Goal: Information Seeking & Learning: Learn about a topic

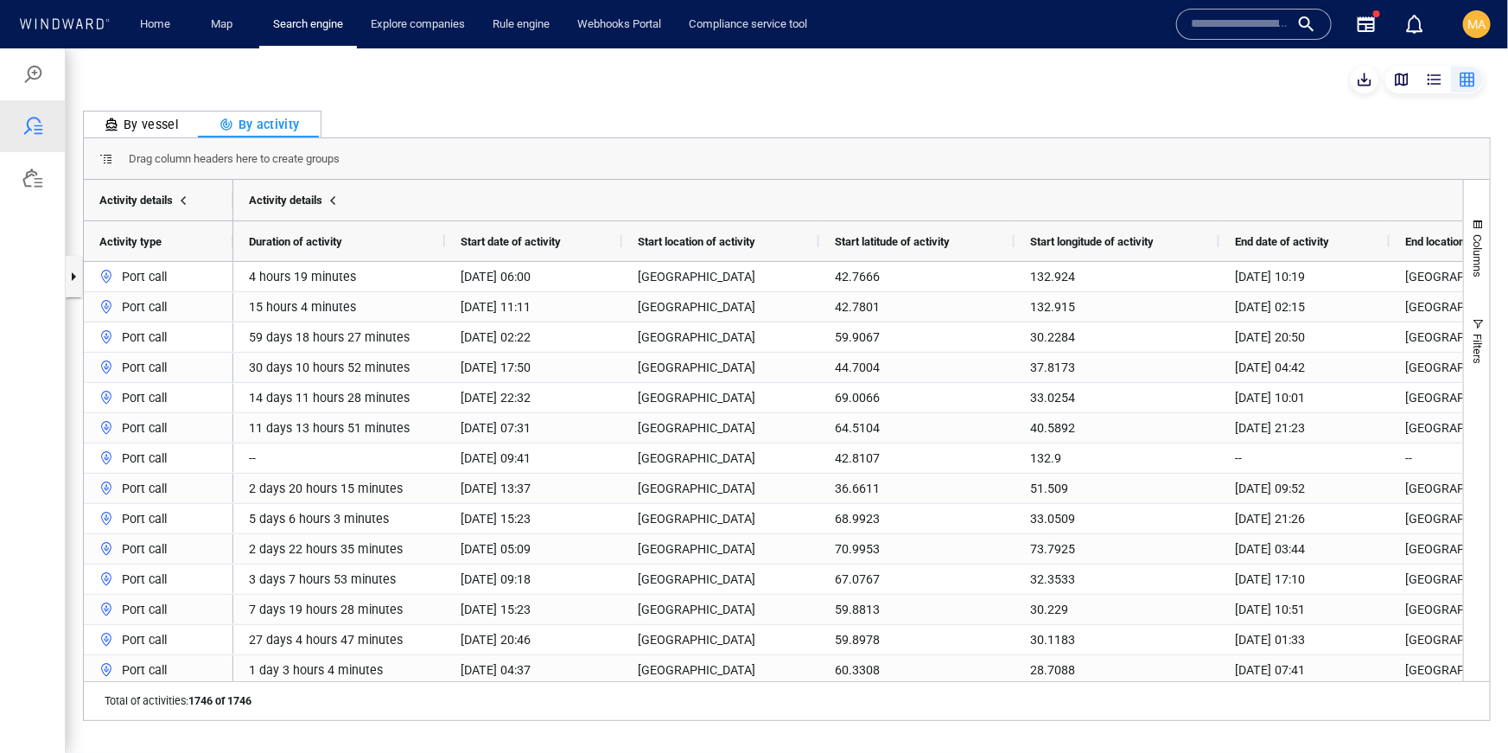
scroll to position [0, 63]
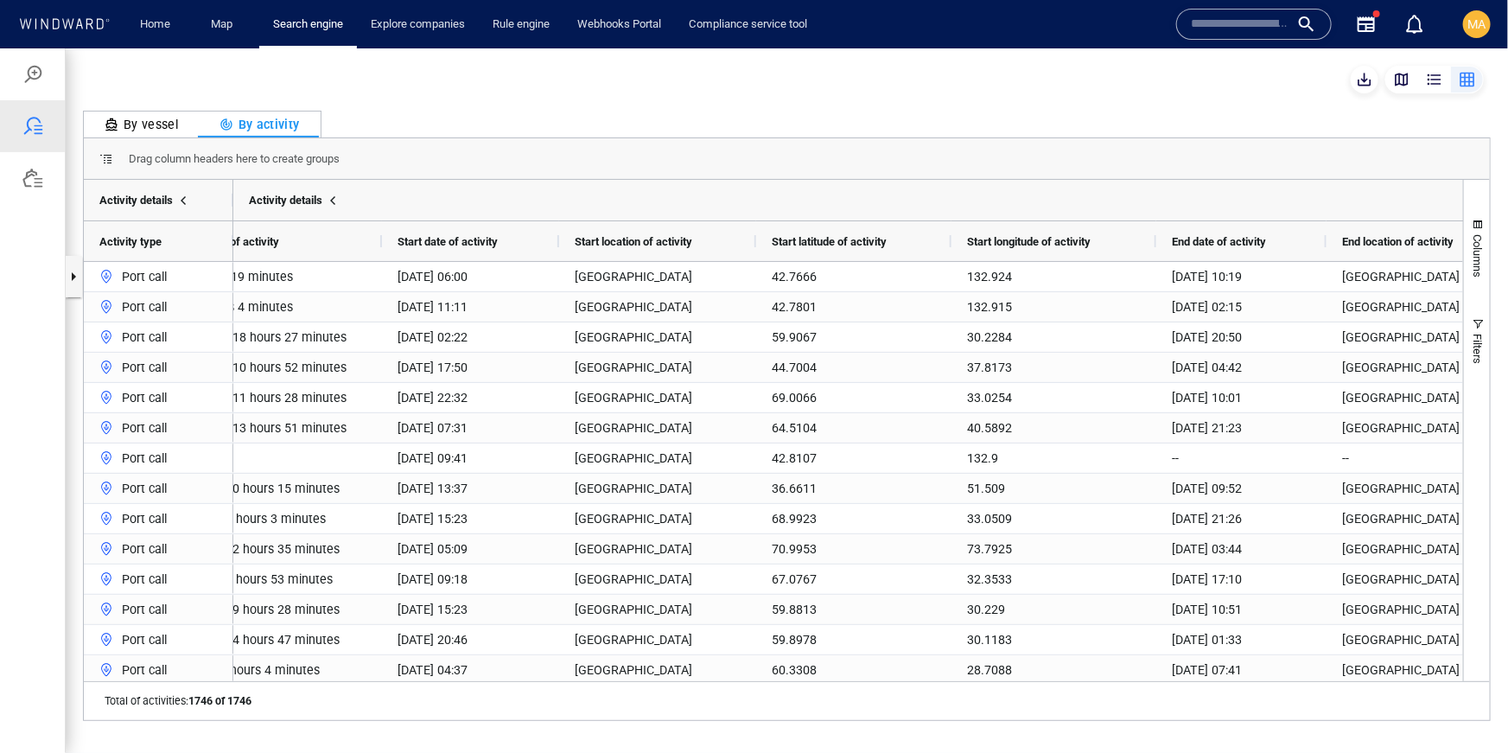
click at [1249, 34] on input "text" at bounding box center [1240, 24] width 99 height 26
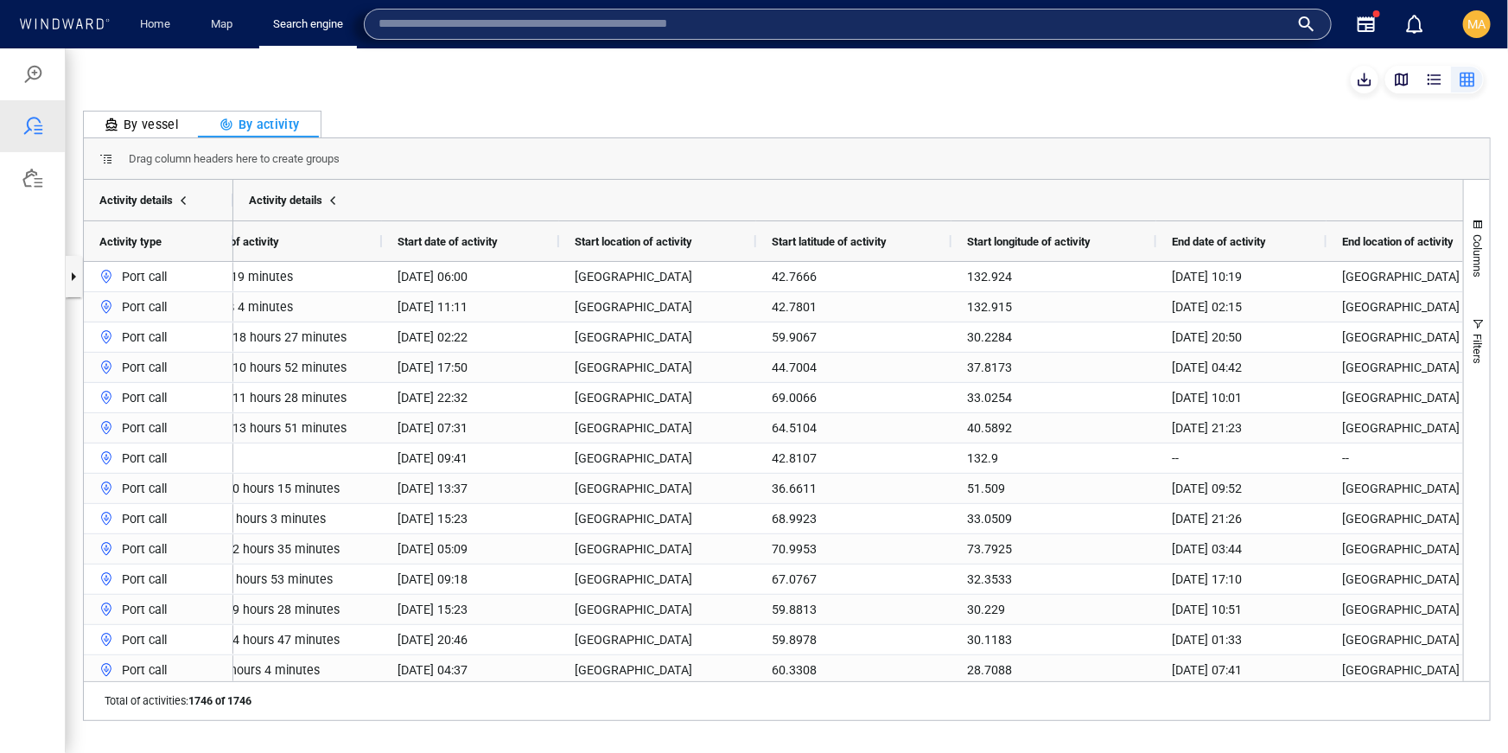
type input "*"
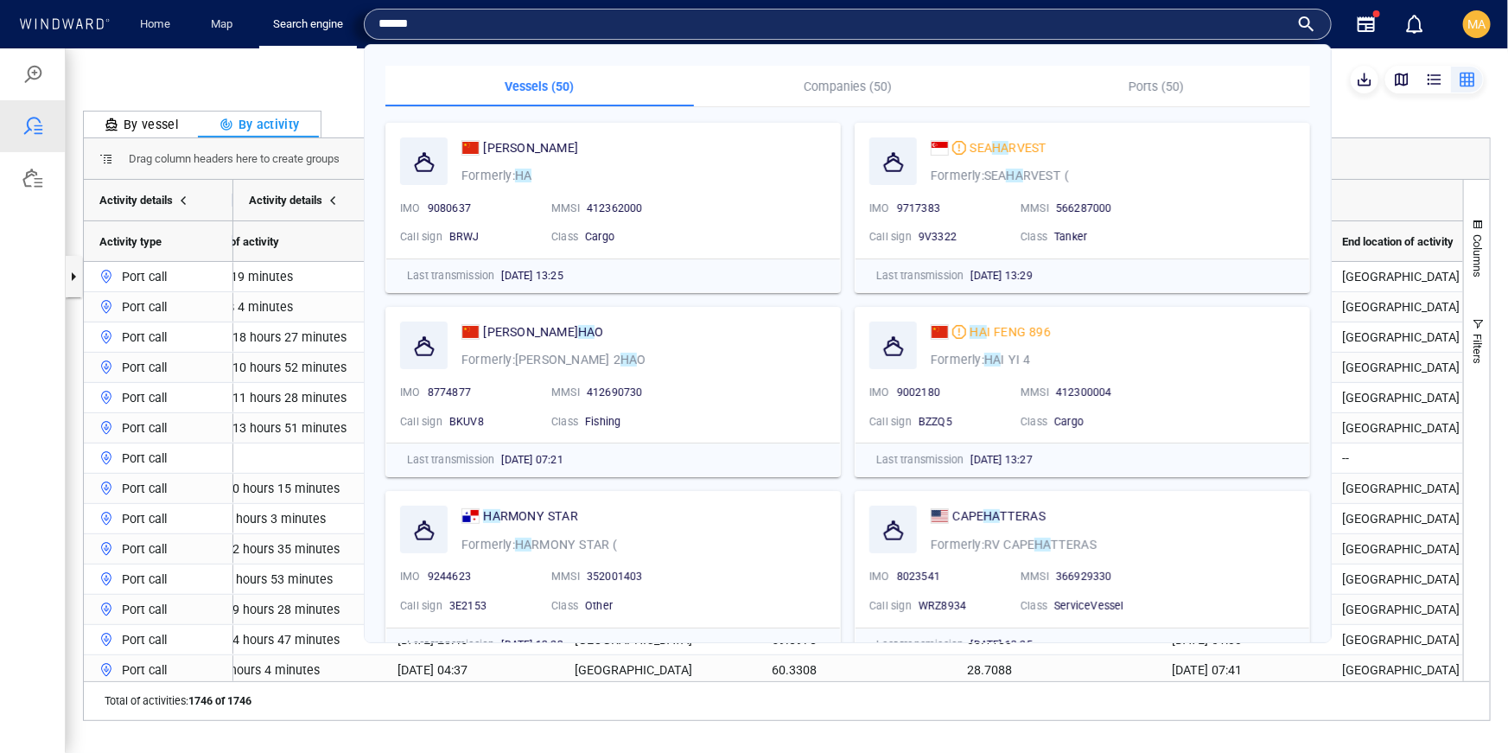
type input "******"
click at [851, 86] on p "Companies (50)" at bounding box center [848, 86] width 288 height 21
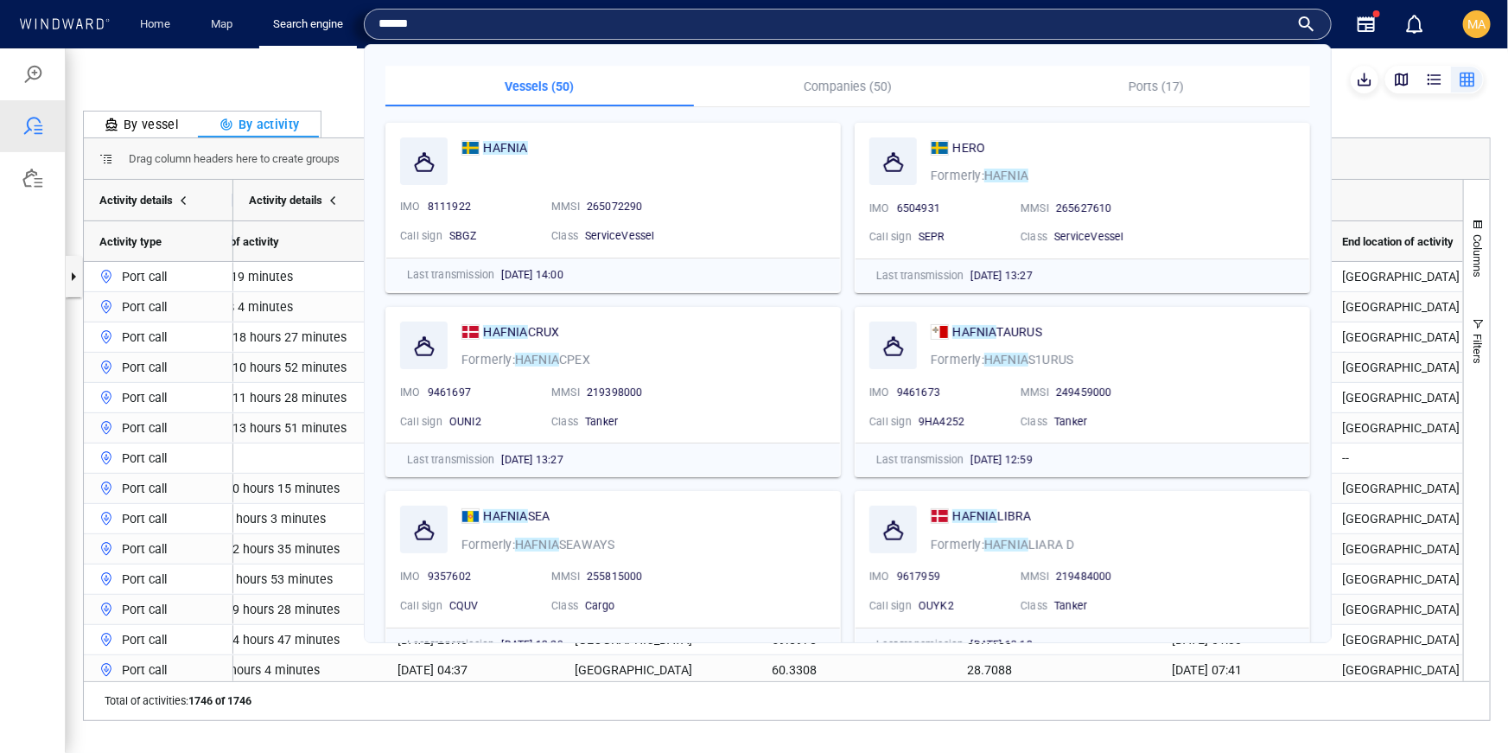
click at [429, 25] on input "******" at bounding box center [833, 24] width 911 height 26
click at [845, 89] on p "Companies (50)" at bounding box center [848, 86] width 288 height 21
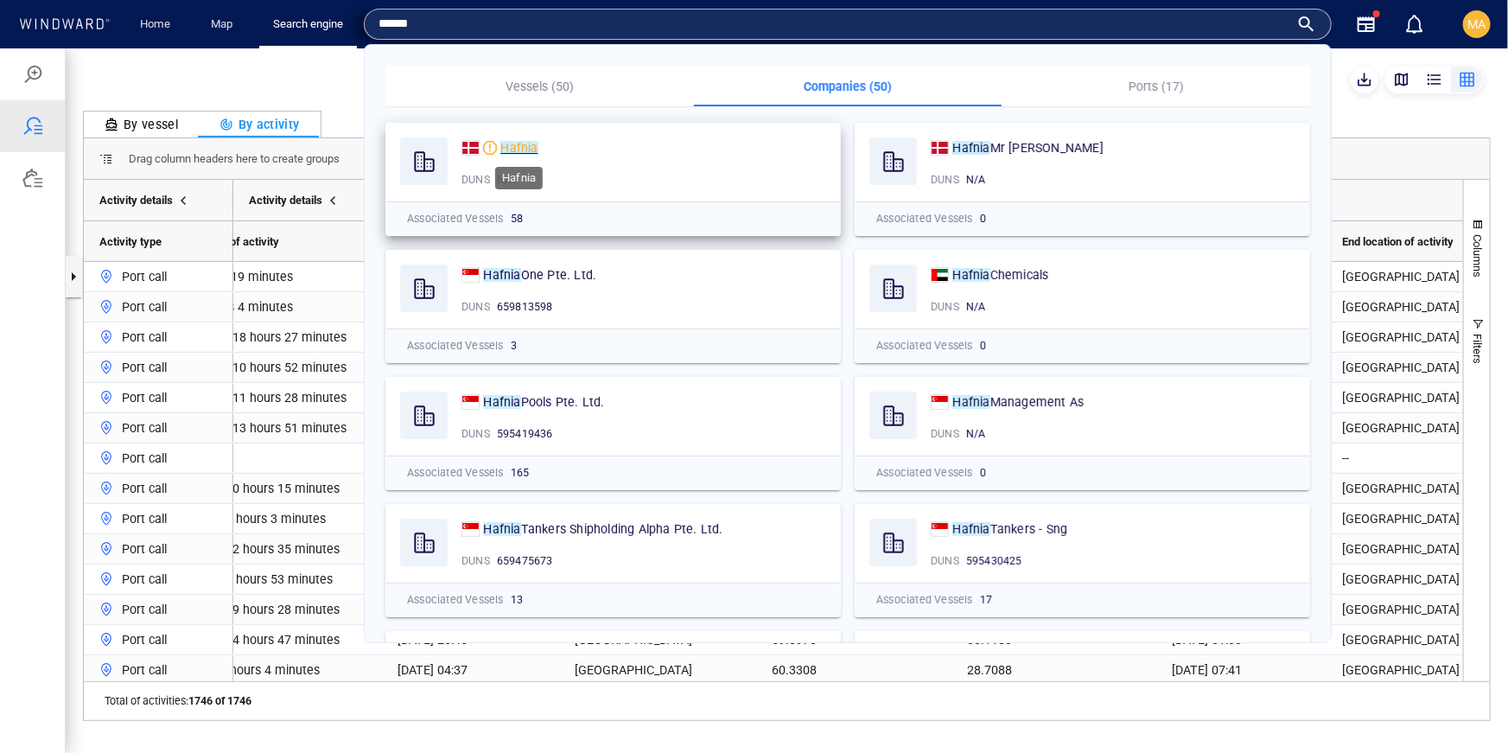
click at [506, 145] on mark "Hafnia" at bounding box center [518, 148] width 37 height 14
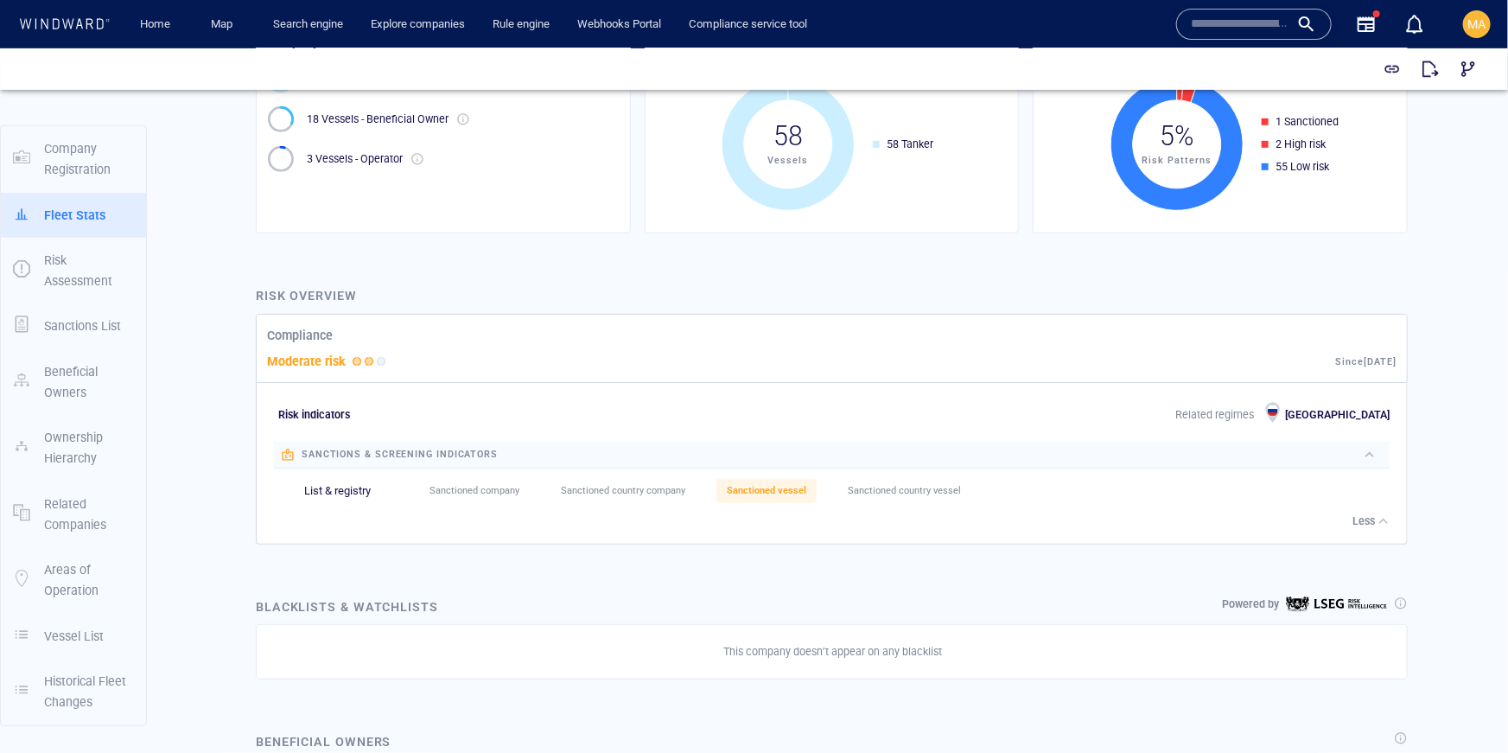
scroll to position [279, 0]
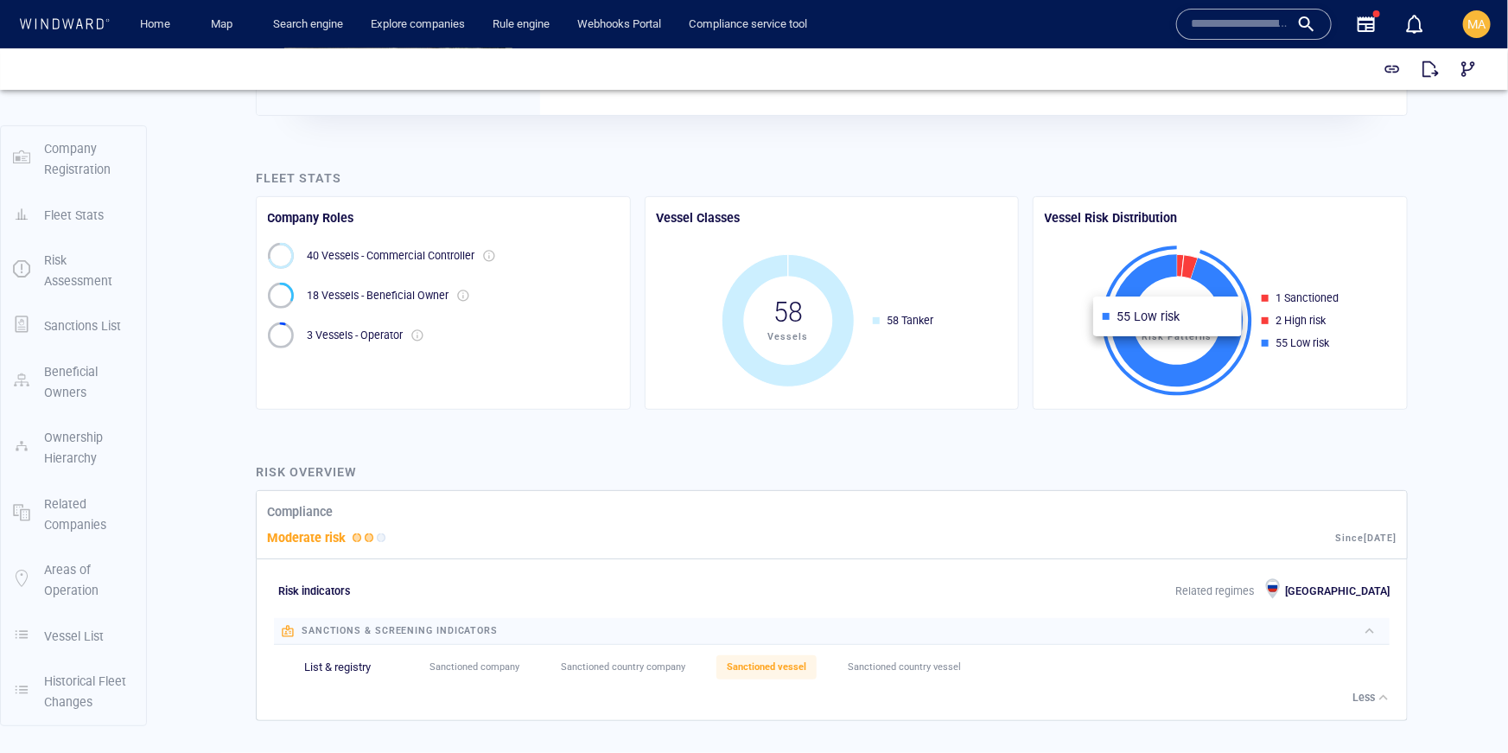
click at [1241, 315] on icon at bounding box center [1177, 319] width 132 height 132
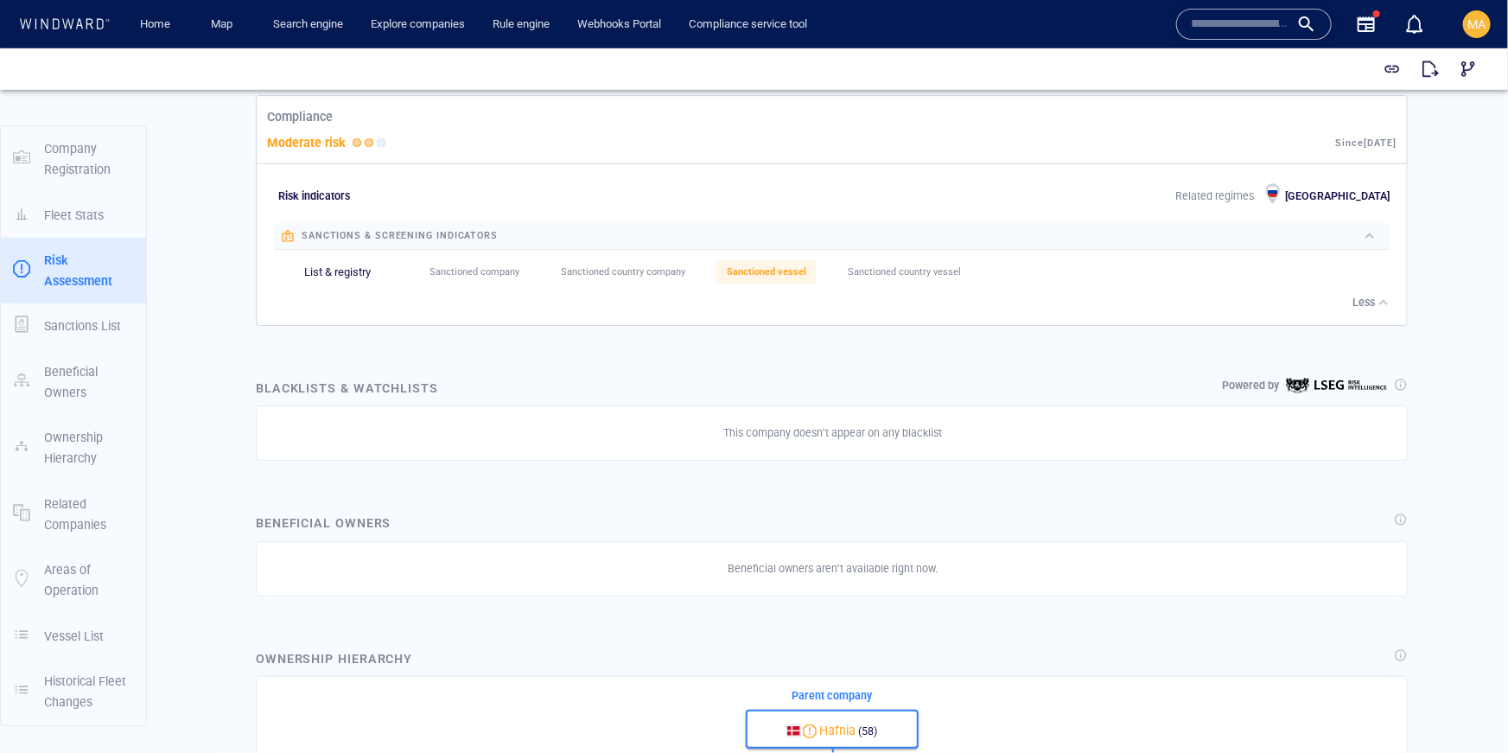
scroll to position [676, 0]
click at [54, 631] on p "Vessel List" at bounding box center [74, 635] width 60 height 21
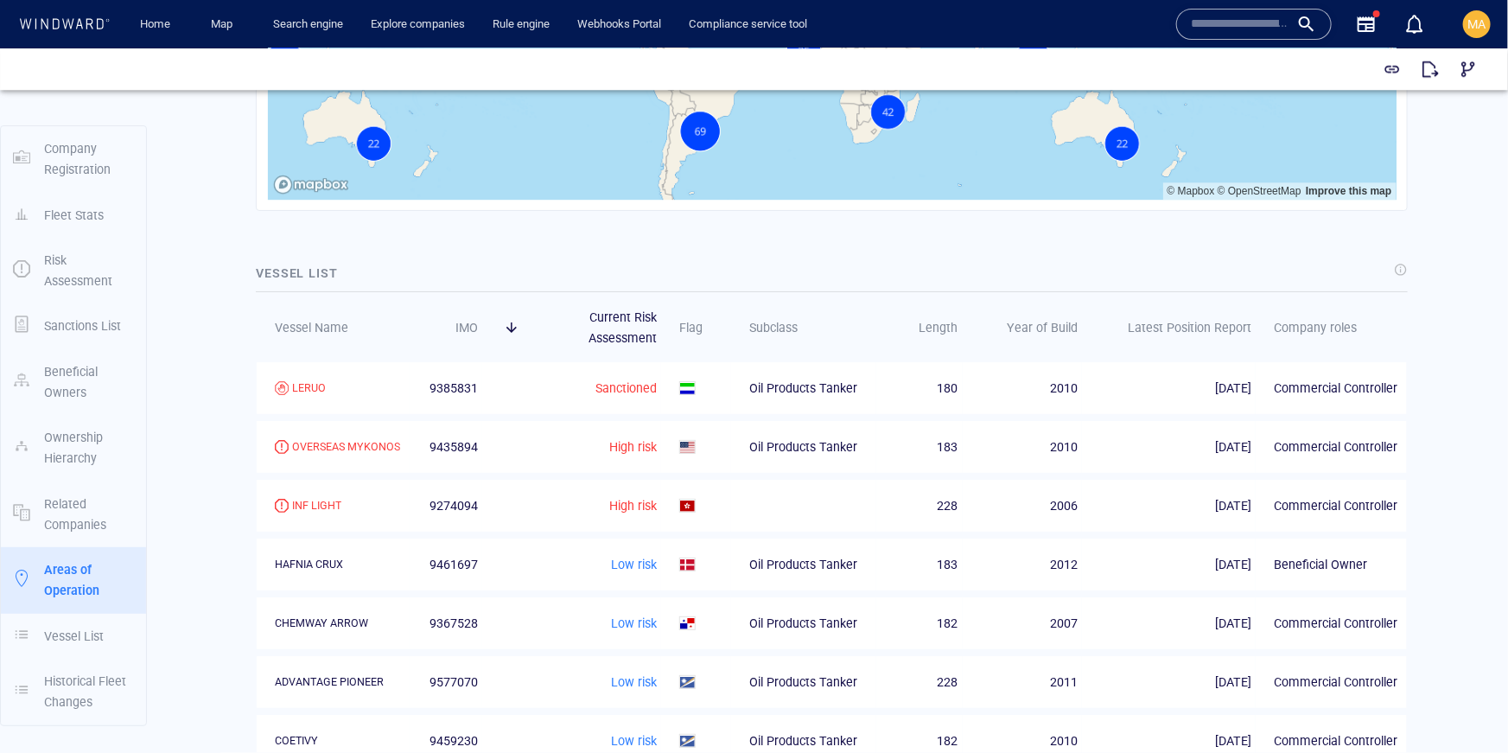
scroll to position [2732, 0]
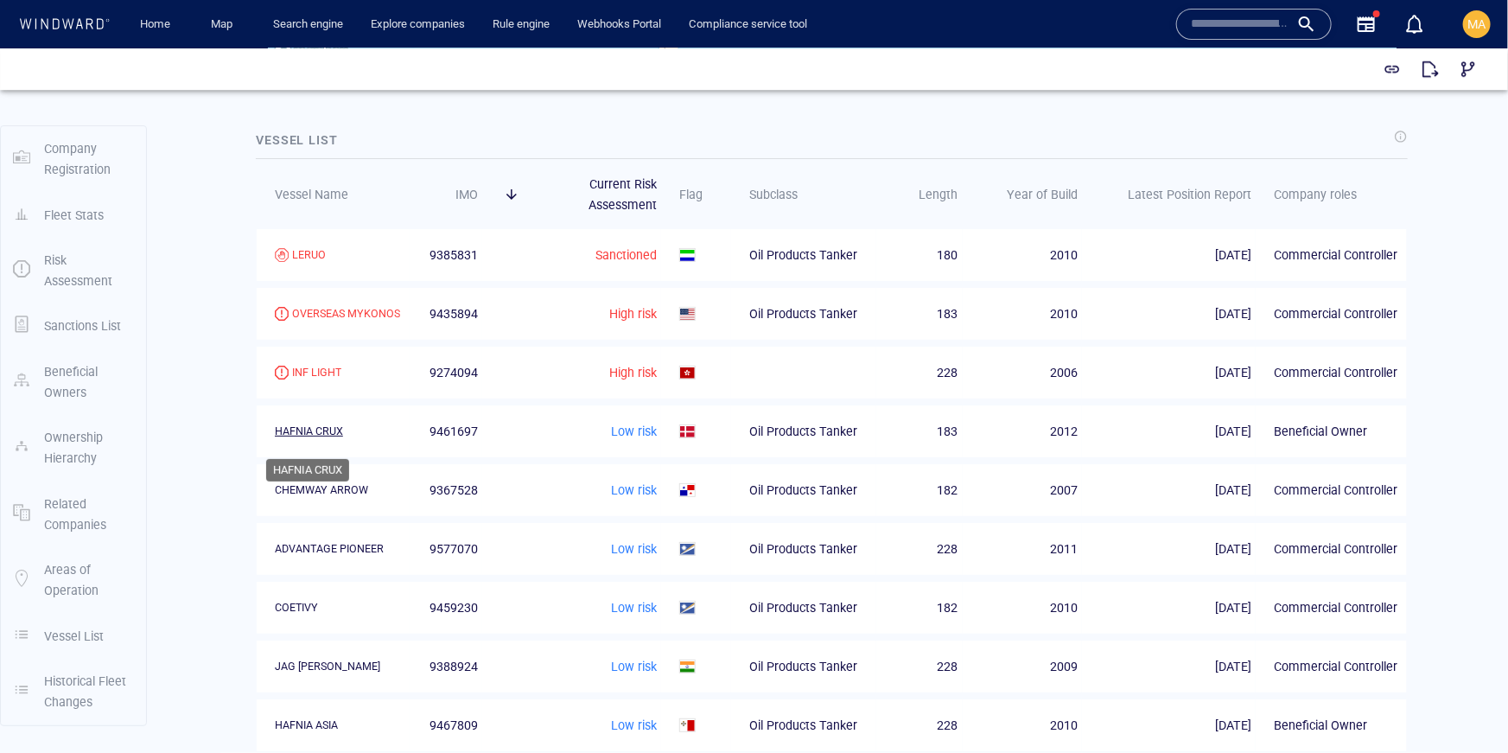
click at [322, 434] on div "HAFNIA CRUX" at bounding box center [309, 431] width 68 height 16
click at [642, 499] on div "Low risk" at bounding box center [578, 489] width 156 height 21
click at [657, 497] on div "Low risk" at bounding box center [578, 489] width 156 height 21
click at [635, 498] on div "Low risk" at bounding box center [578, 489] width 156 height 21
click at [304, 497] on div "CHEMWAY ARROW" at bounding box center [321, 489] width 93 height 16
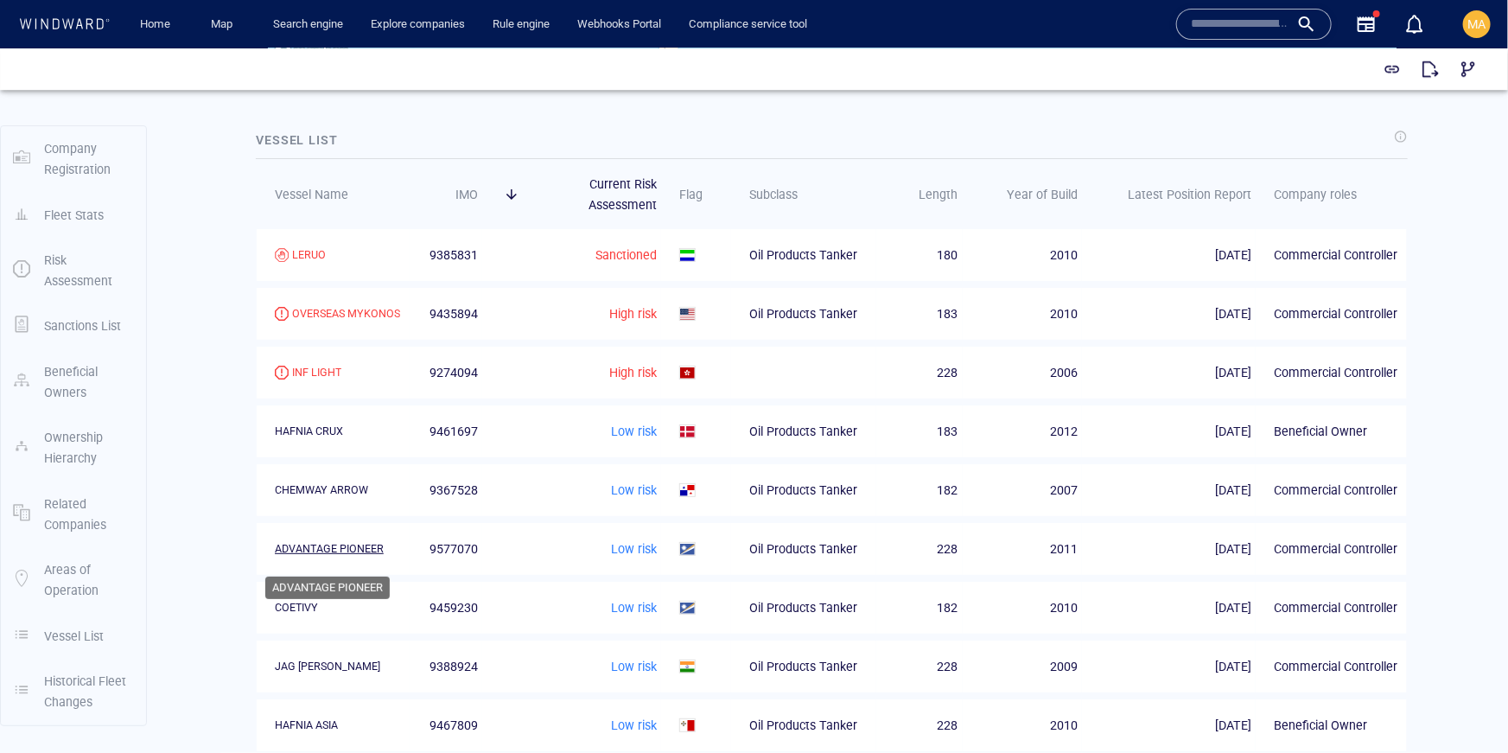
click at [316, 556] on div "ADVANTAGE PIONEER" at bounding box center [329, 548] width 109 height 16
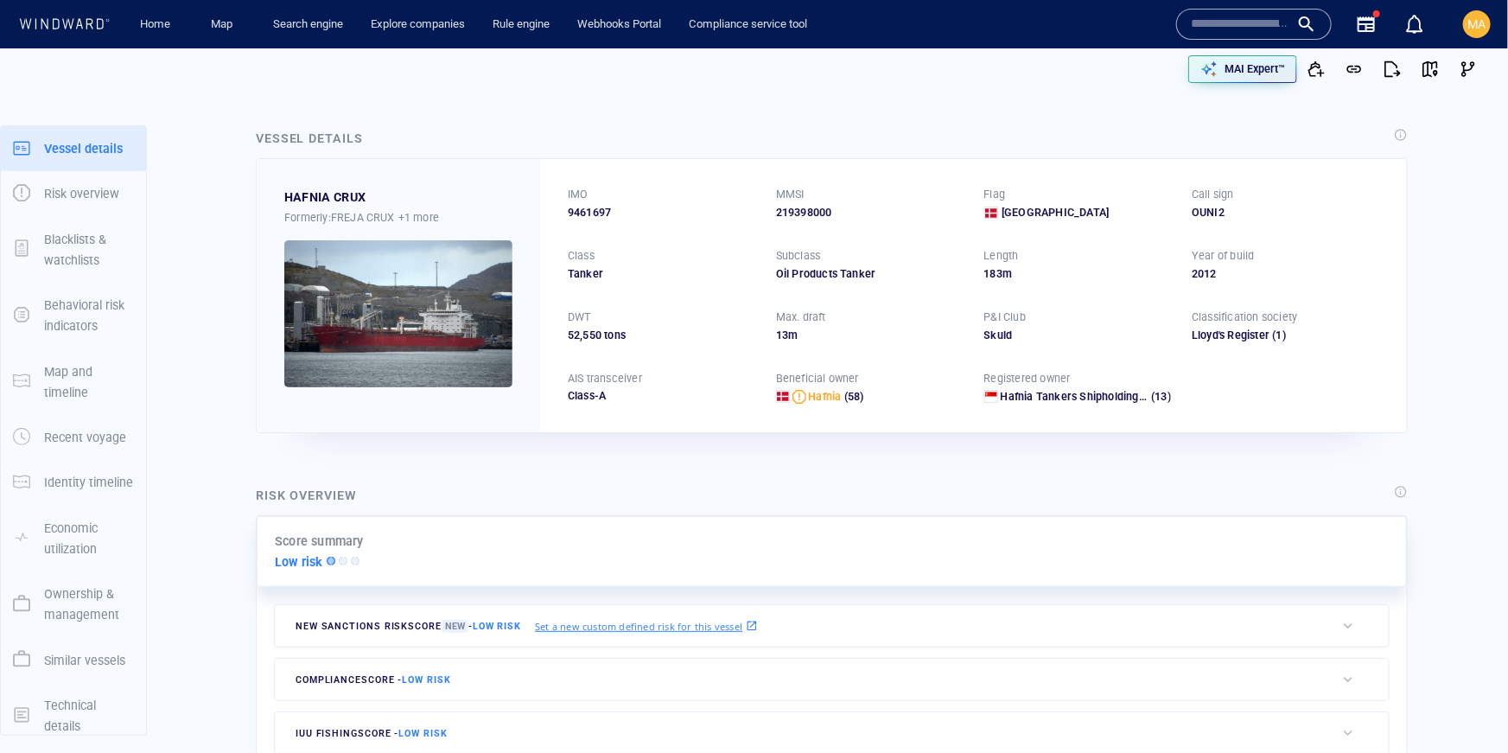
scroll to position [101, 0]
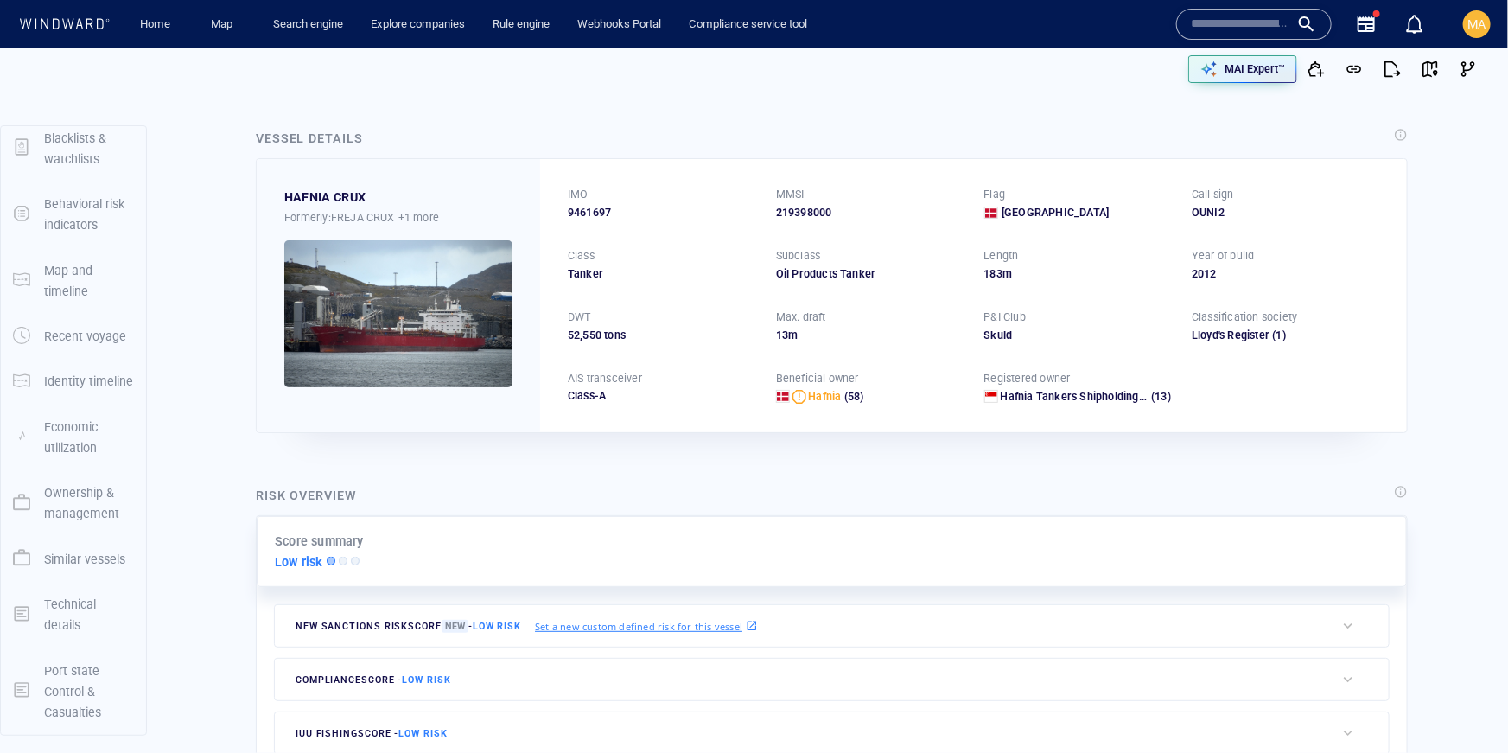
click at [65, 687] on p "Port state Control & Casualties" at bounding box center [89, 691] width 90 height 63
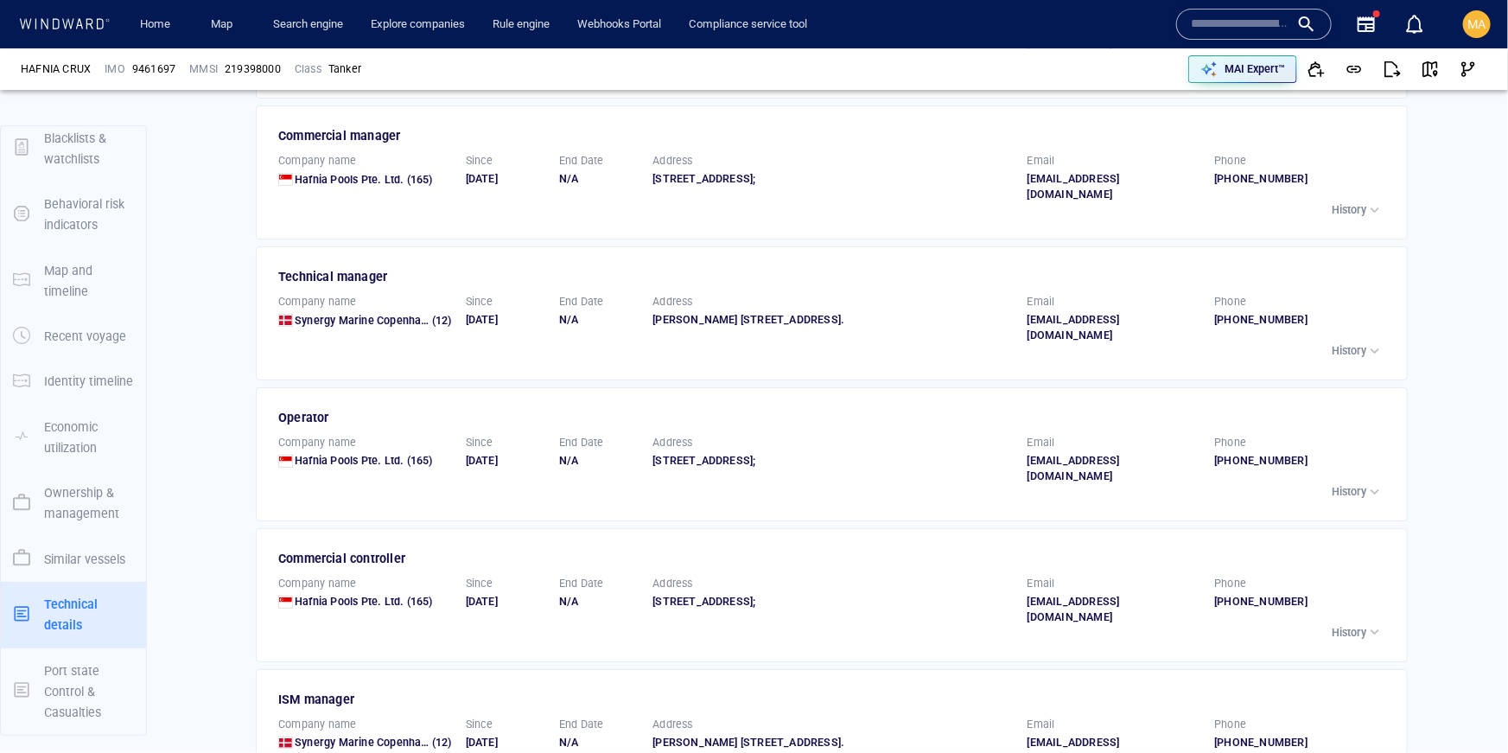
scroll to position [3816, 0]
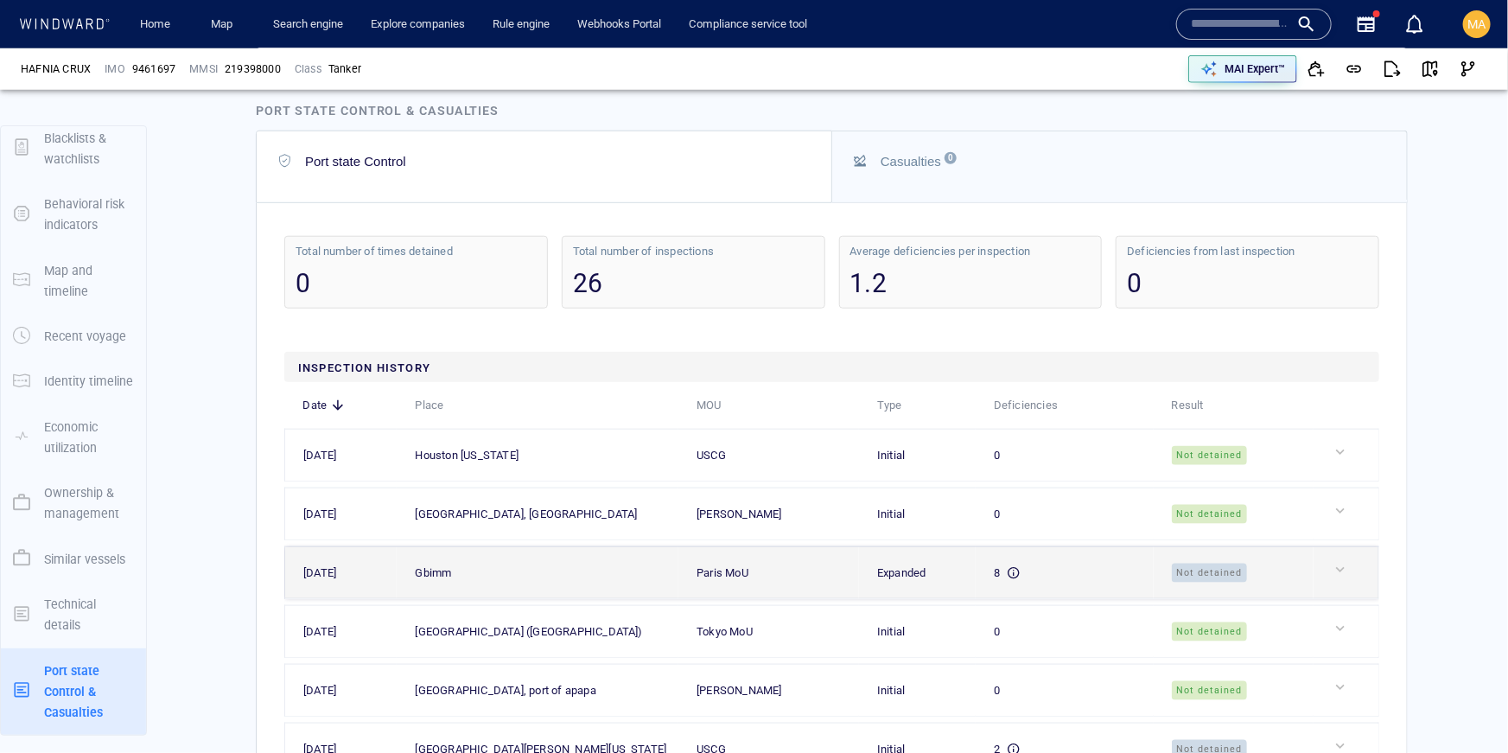
scroll to position [4150, 0]
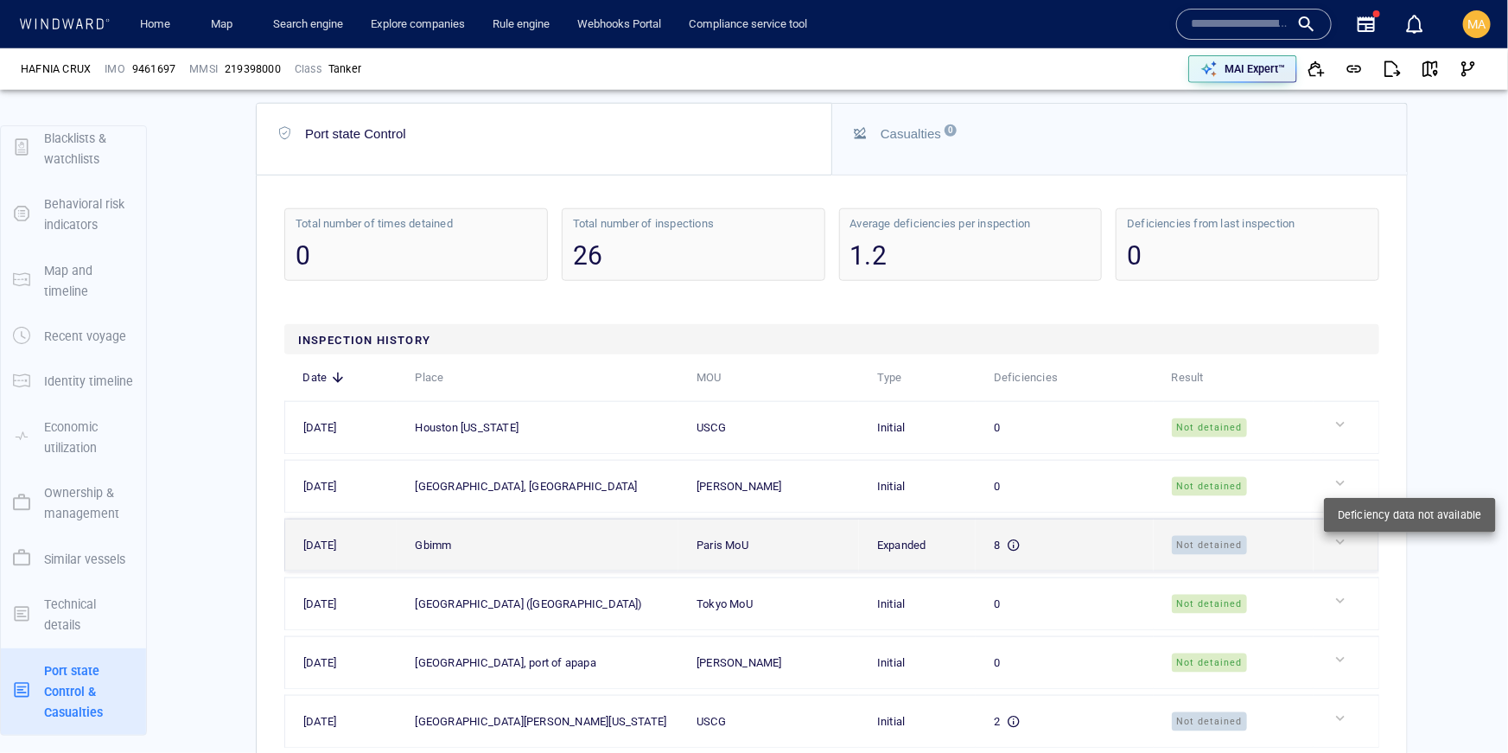
click at [1333, 533] on div at bounding box center [1353, 541] width 42 height 17
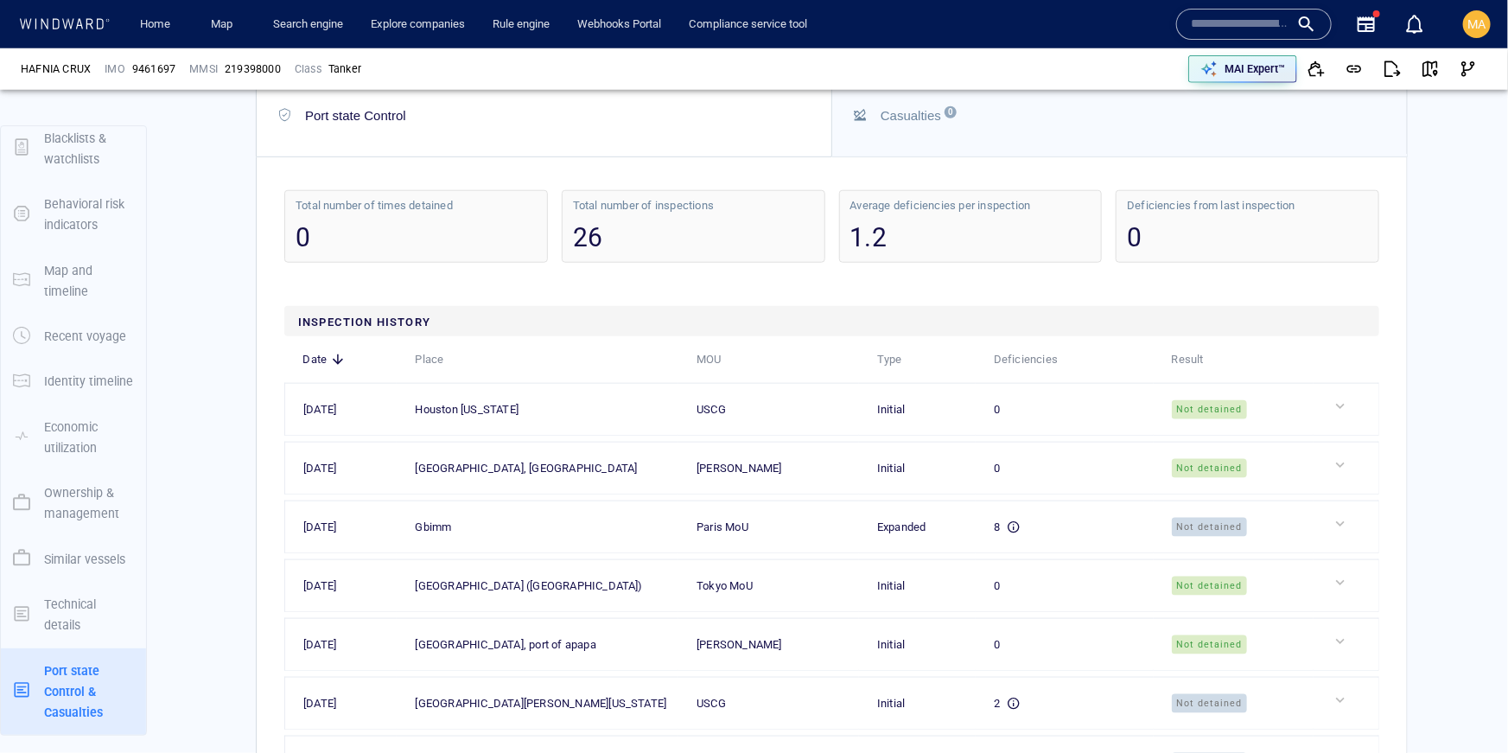
scroll to position [4164, 0]
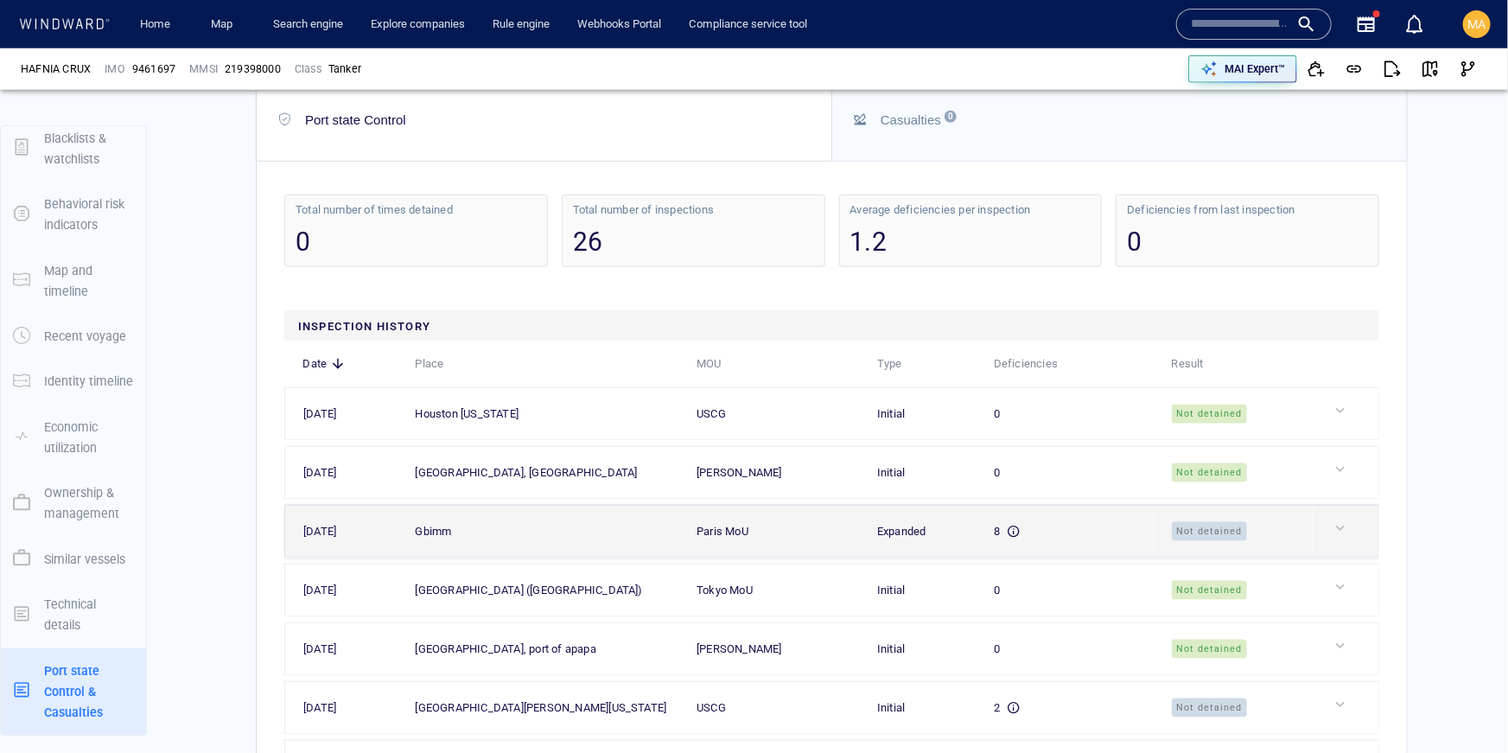
click at [1081, 522] on div "8" at bounding box center [1072, 531] width 156 height 19
click at [1080, 522] on div "8" at bounding box center [1072, 531] width 156 height 19
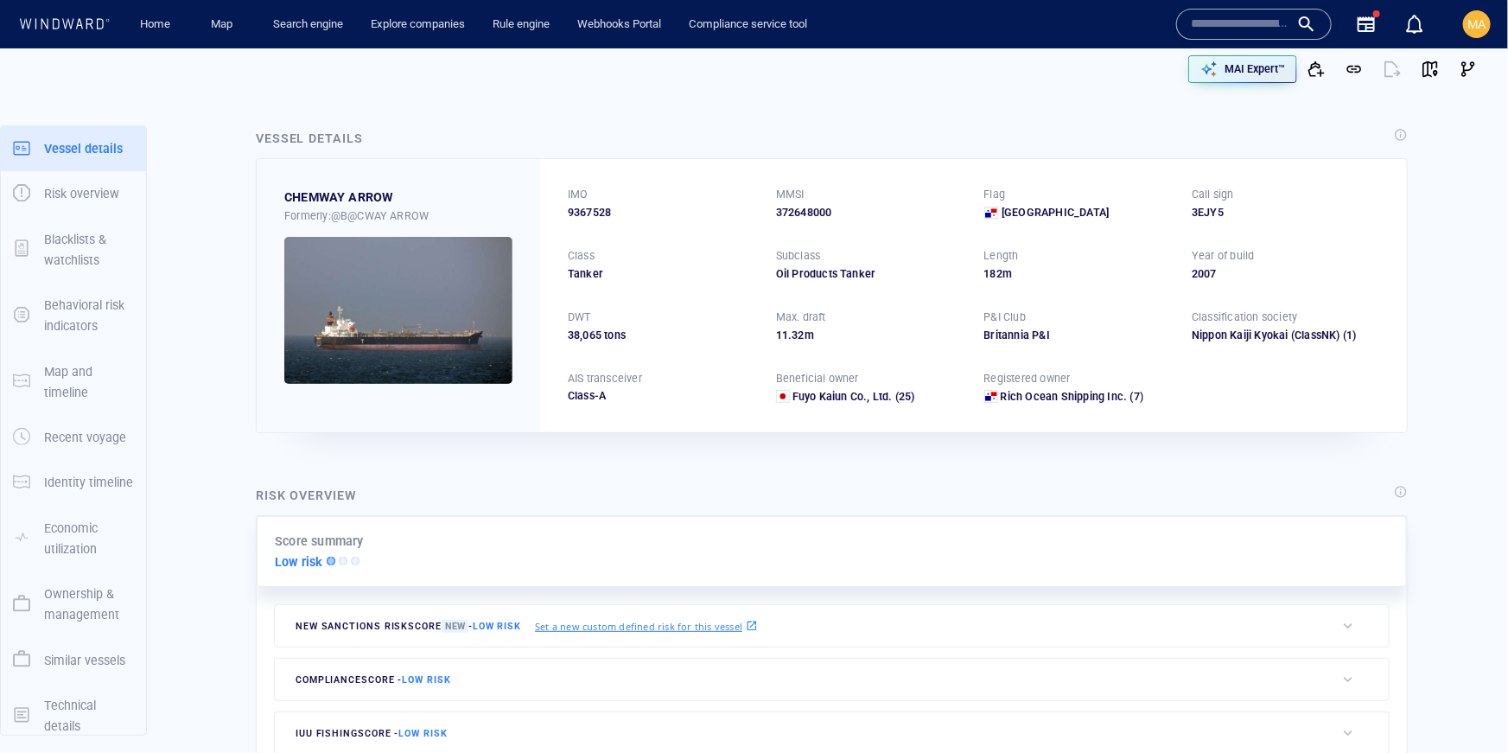
scroll to position [101, 0]
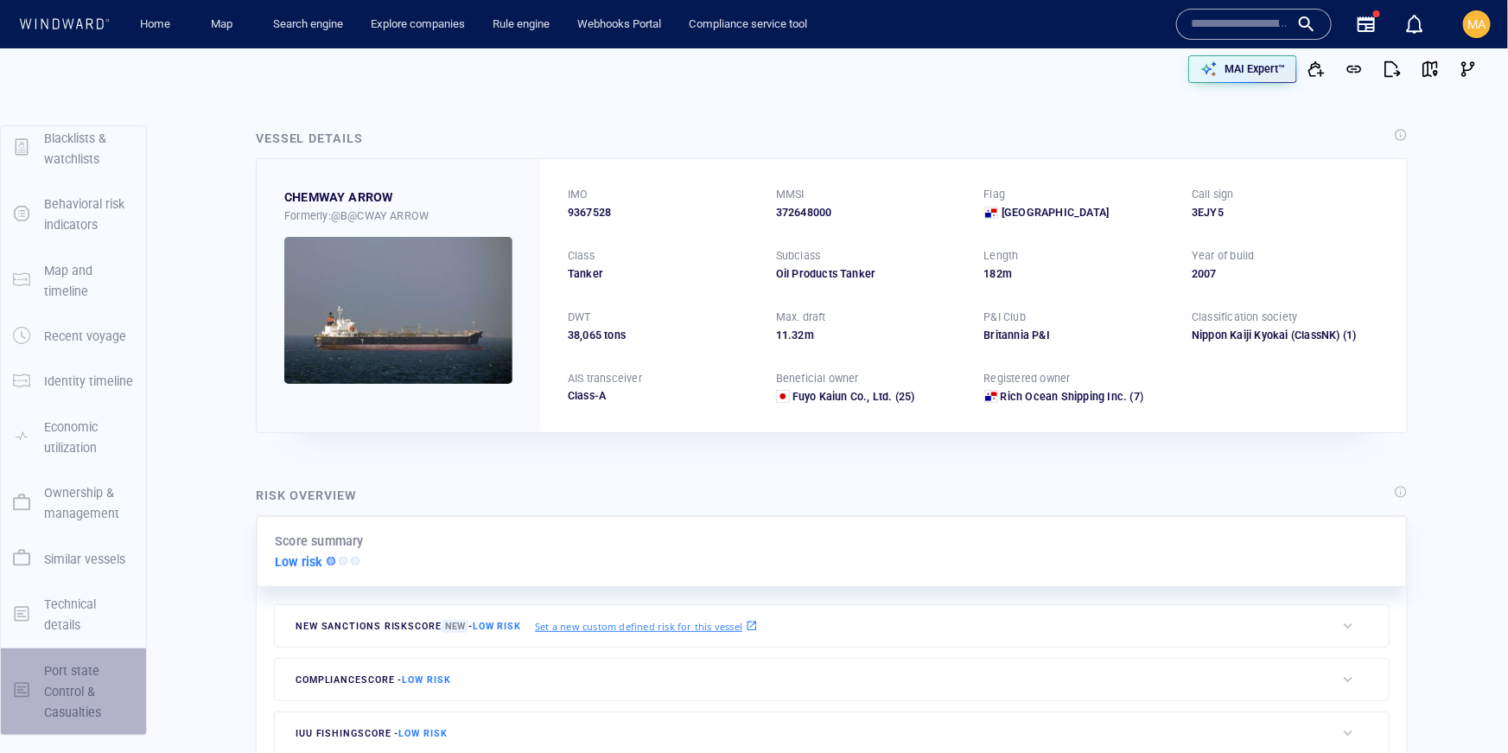
click at [67, 692] on p "Port state Control & Casualties" at bounding box center [89, 691] width 90 height 63
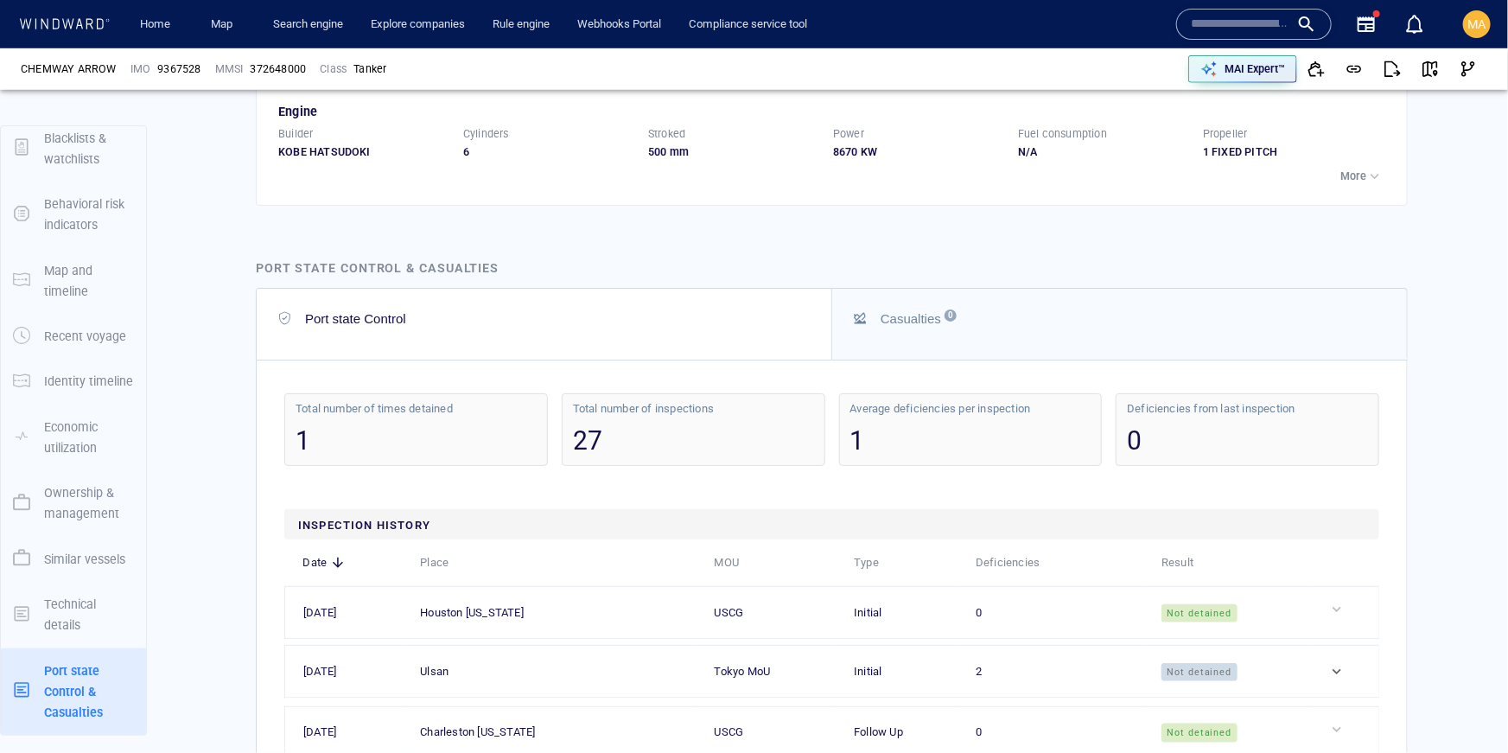
scroll to position [3945, 0]
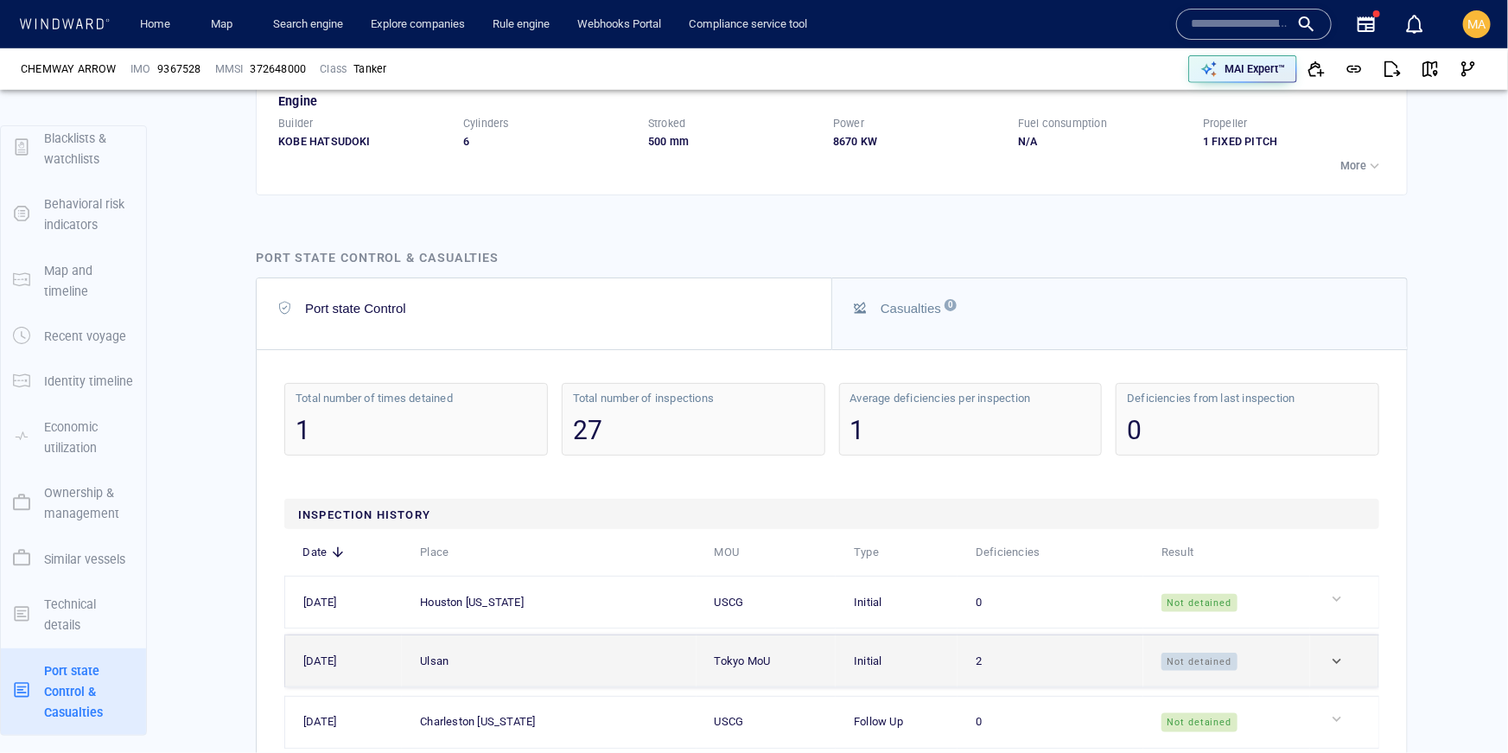
click at [1320, 635] on td at bounding box center [1344, 661] width 68 height 52
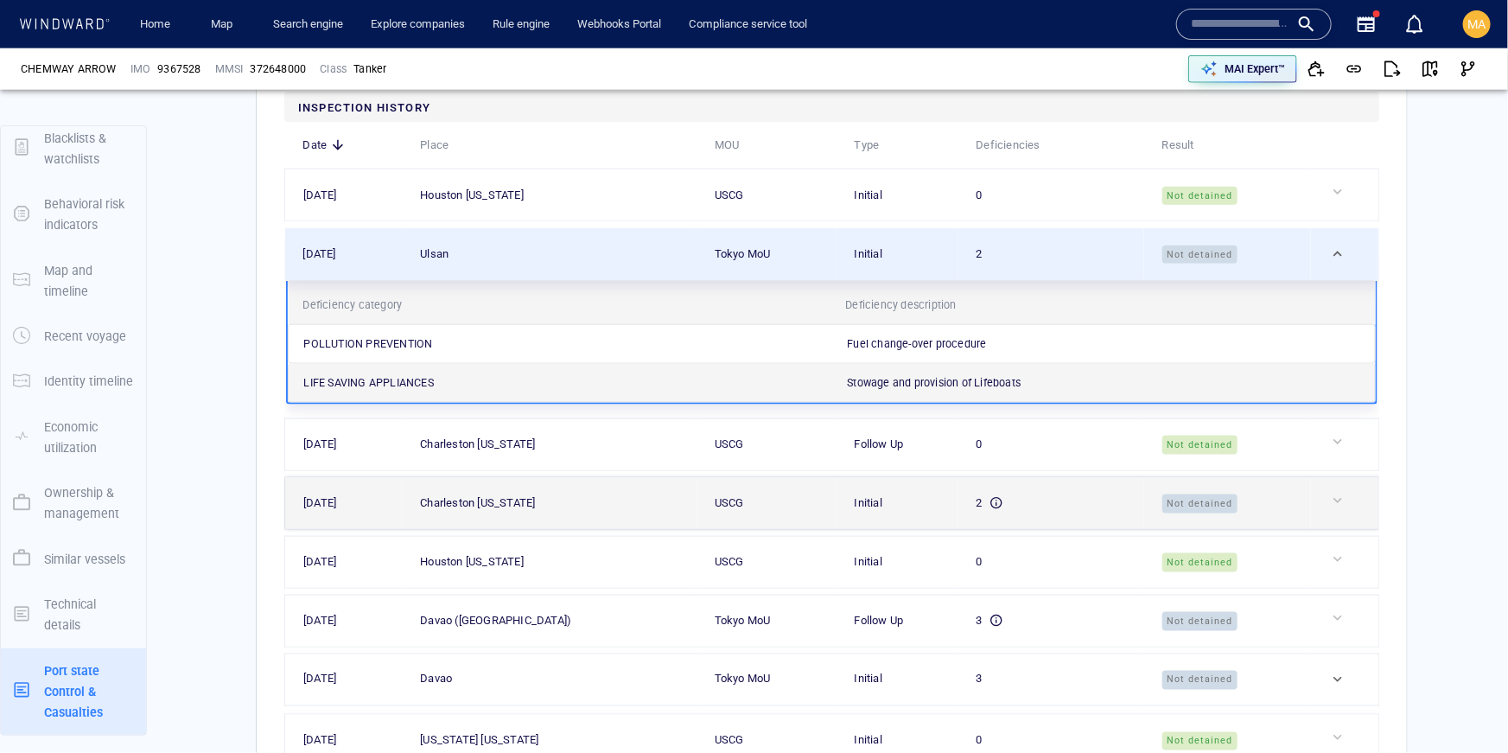
click at [1351, 477] on td at bounding box center [1344, 503] width 67 height 52
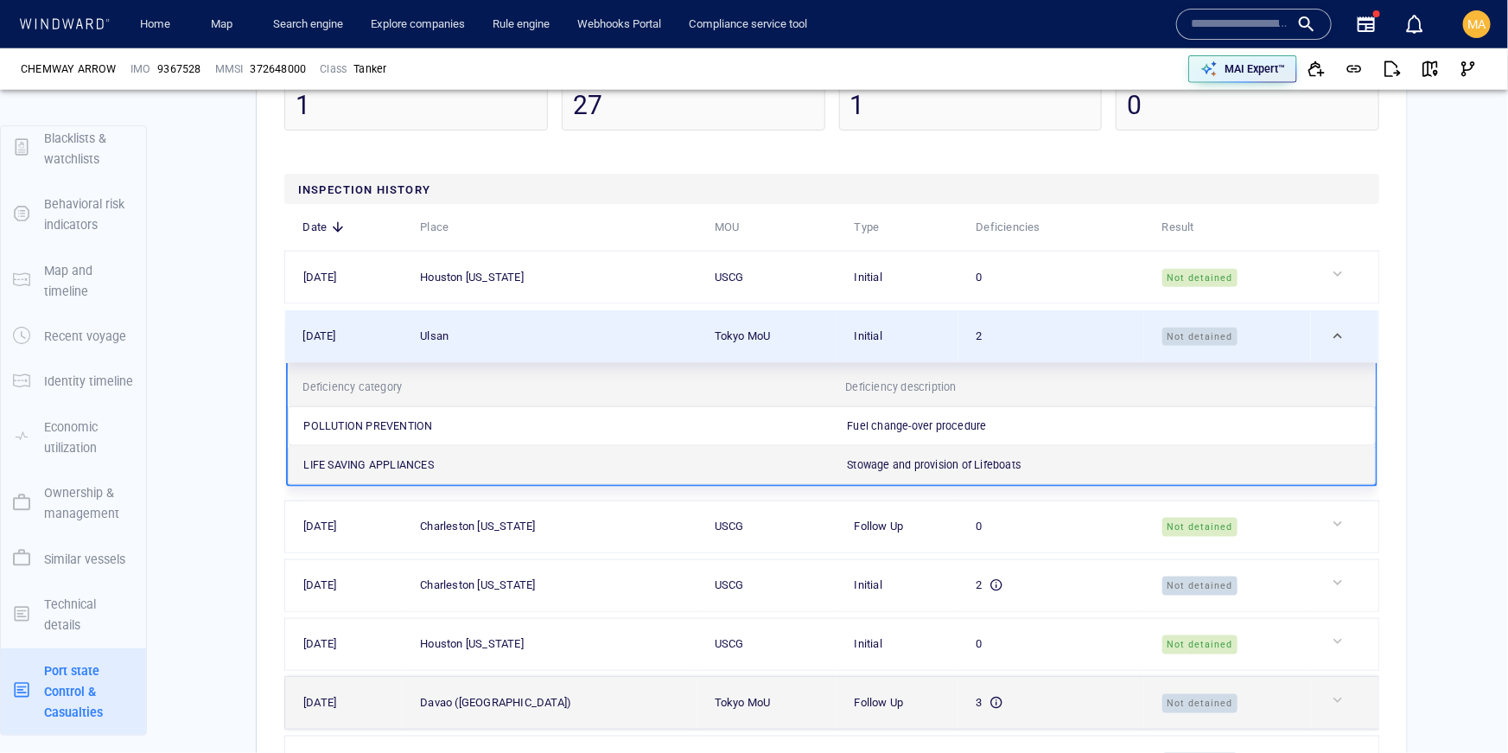
scroll to position [4272, 0]
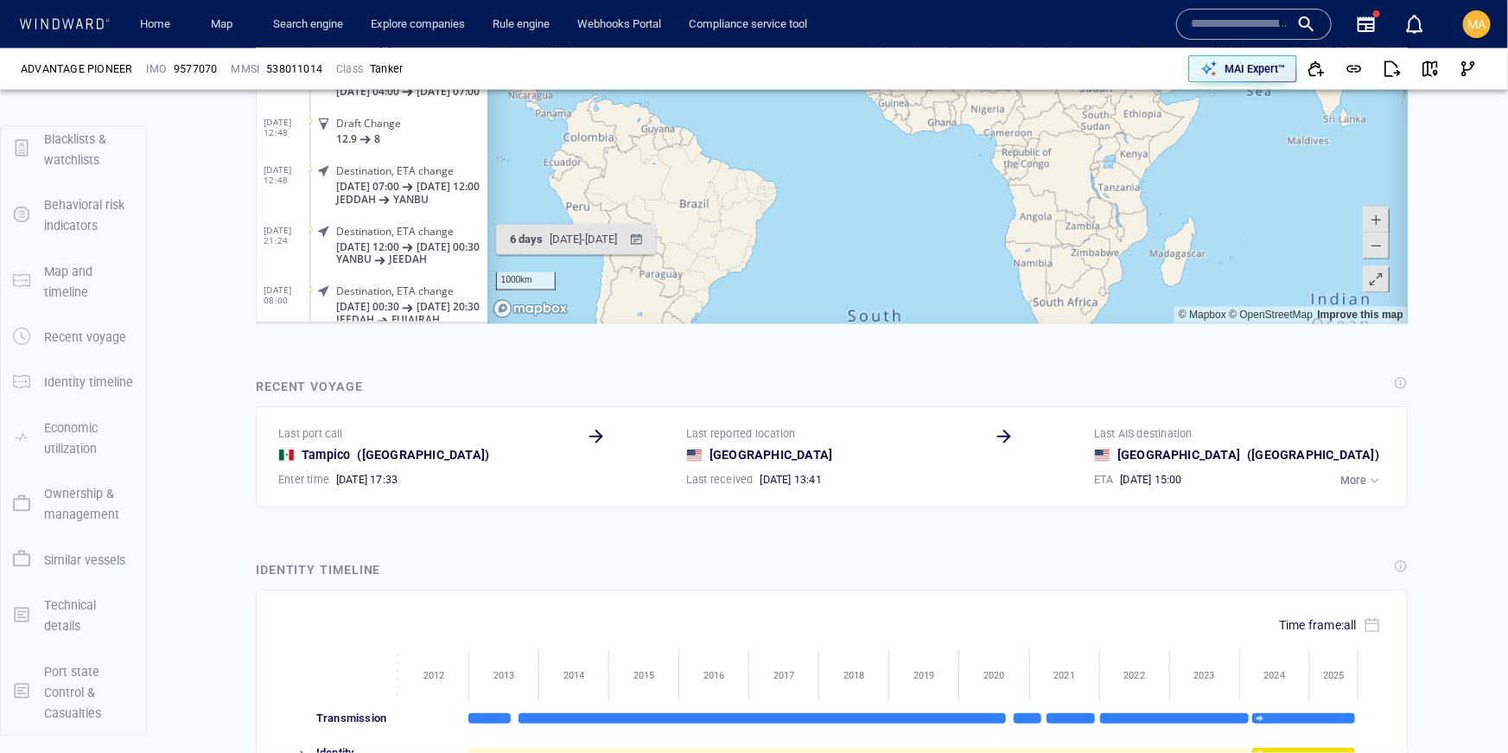
scroll to position [335224, 0]
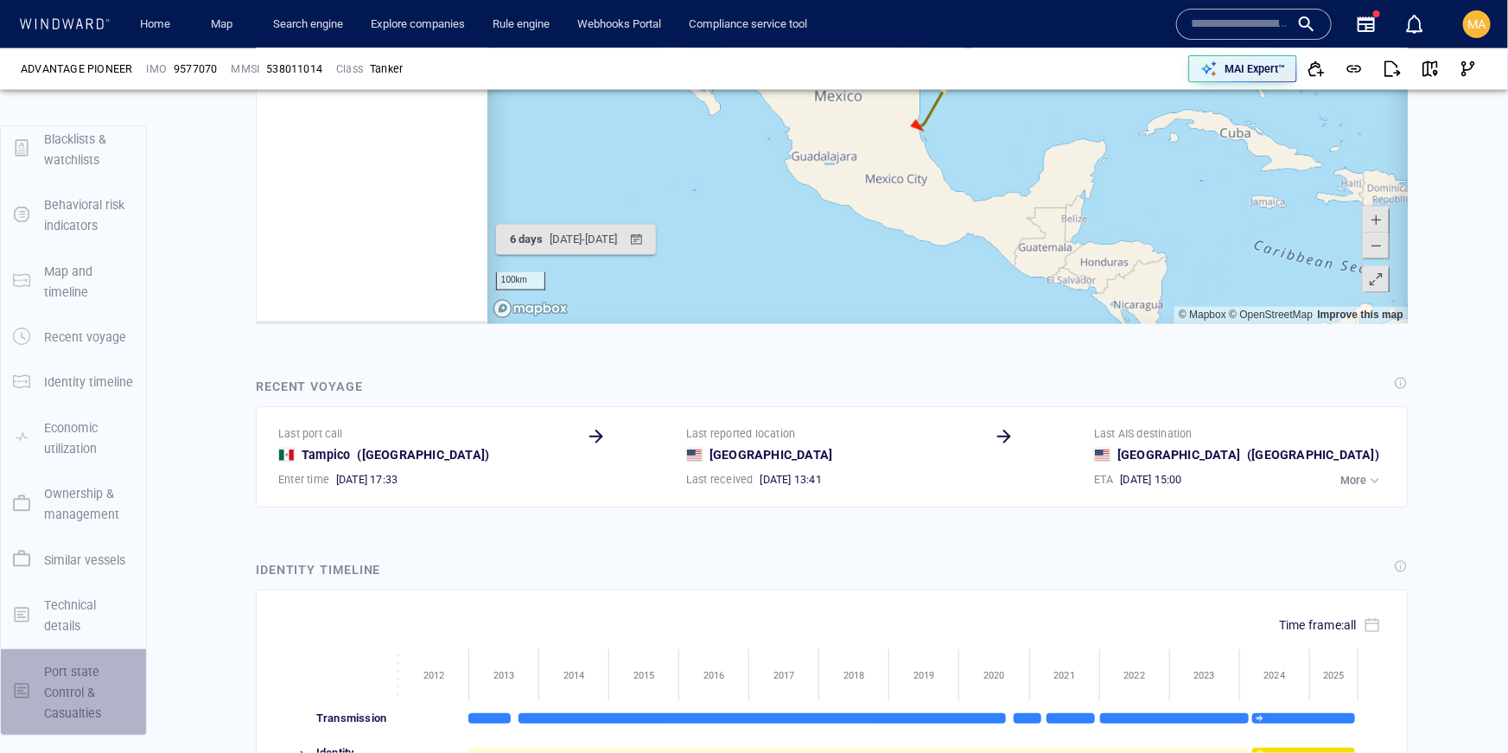
click at [74, 695] on p "Port state Control & Casualties" at bounding box center [89, 692] width 90 height 63
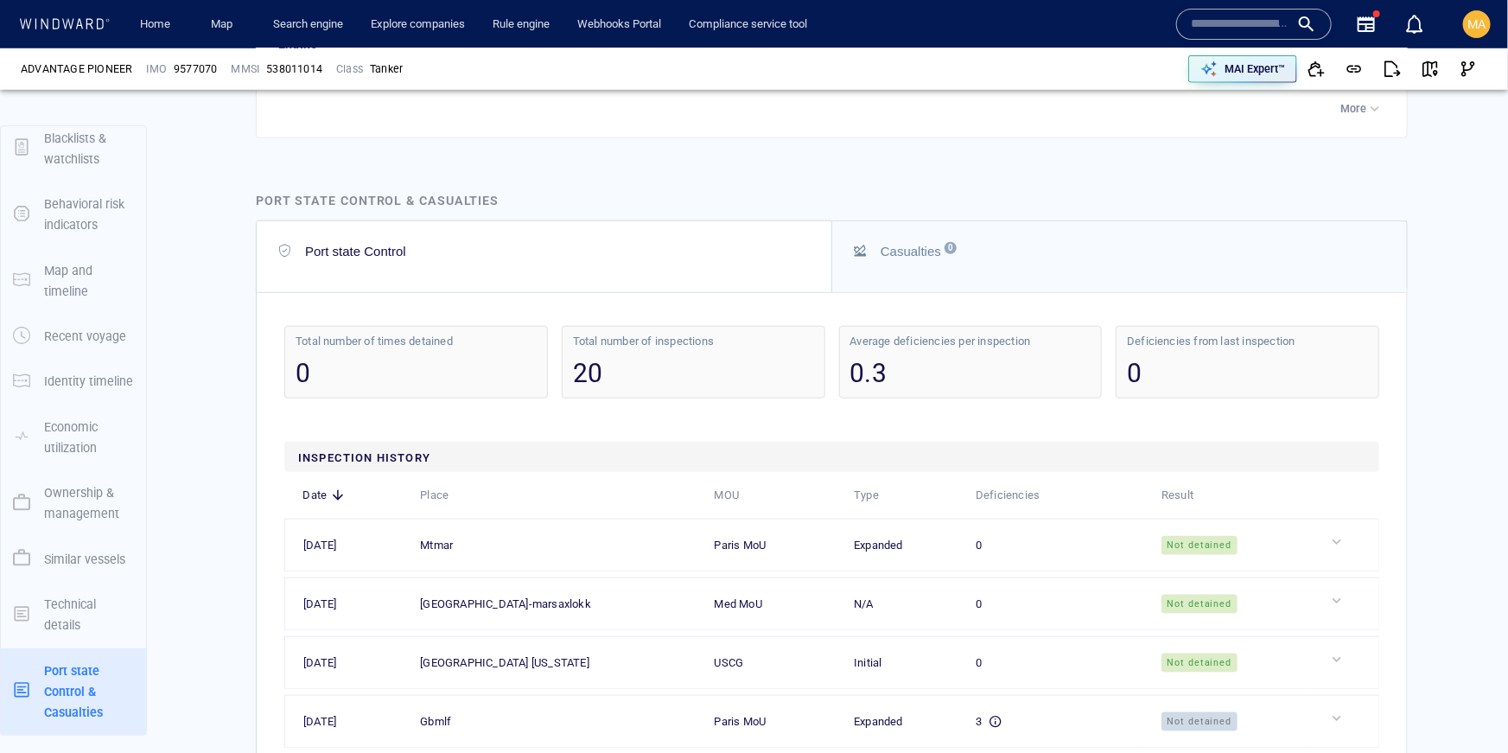
scroll to position [4114, 0]
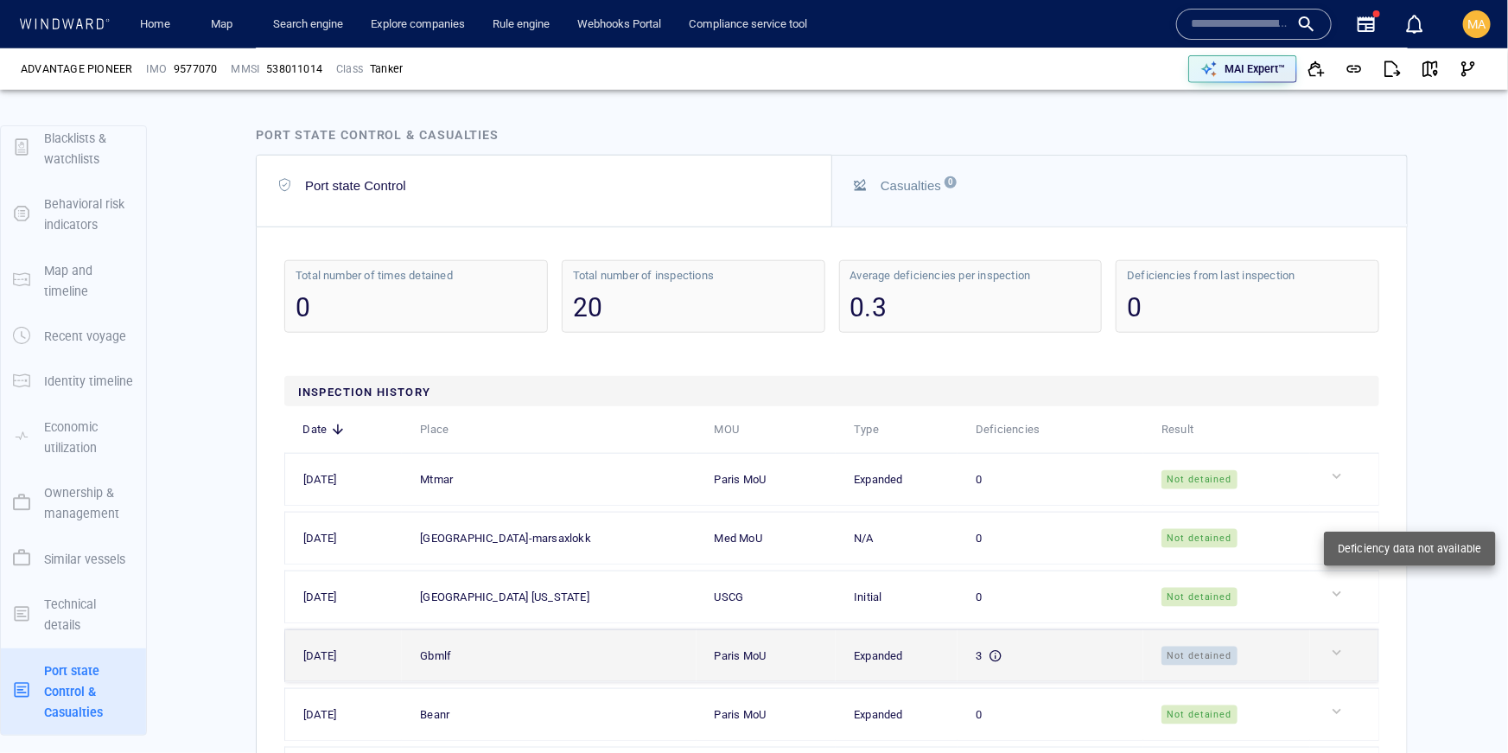
click at [1345, 644] on div at bounding box center [1351, 652] width 46 height 17
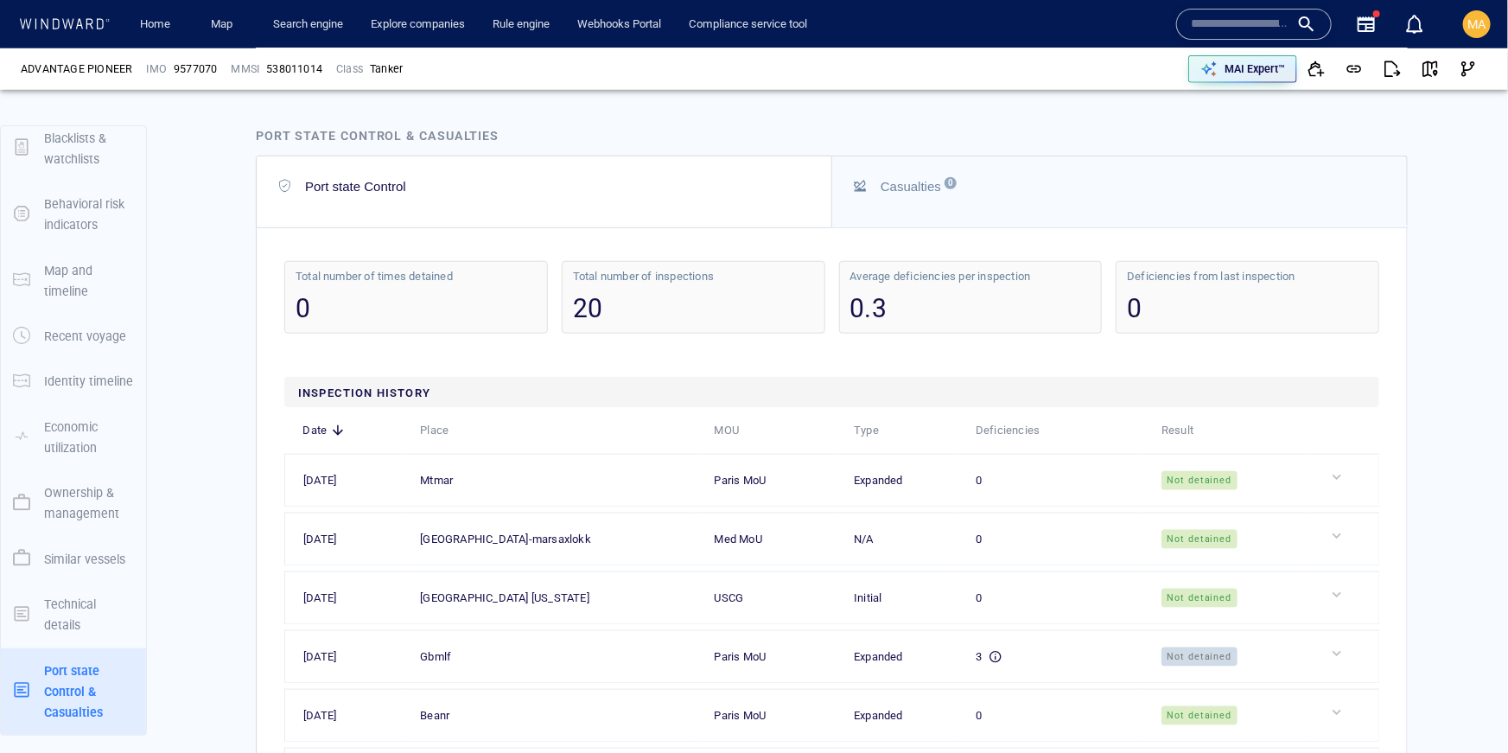
scroll to position [4112, 0]
